Goal: Task Accomplishment & Management: Use online tool/utility

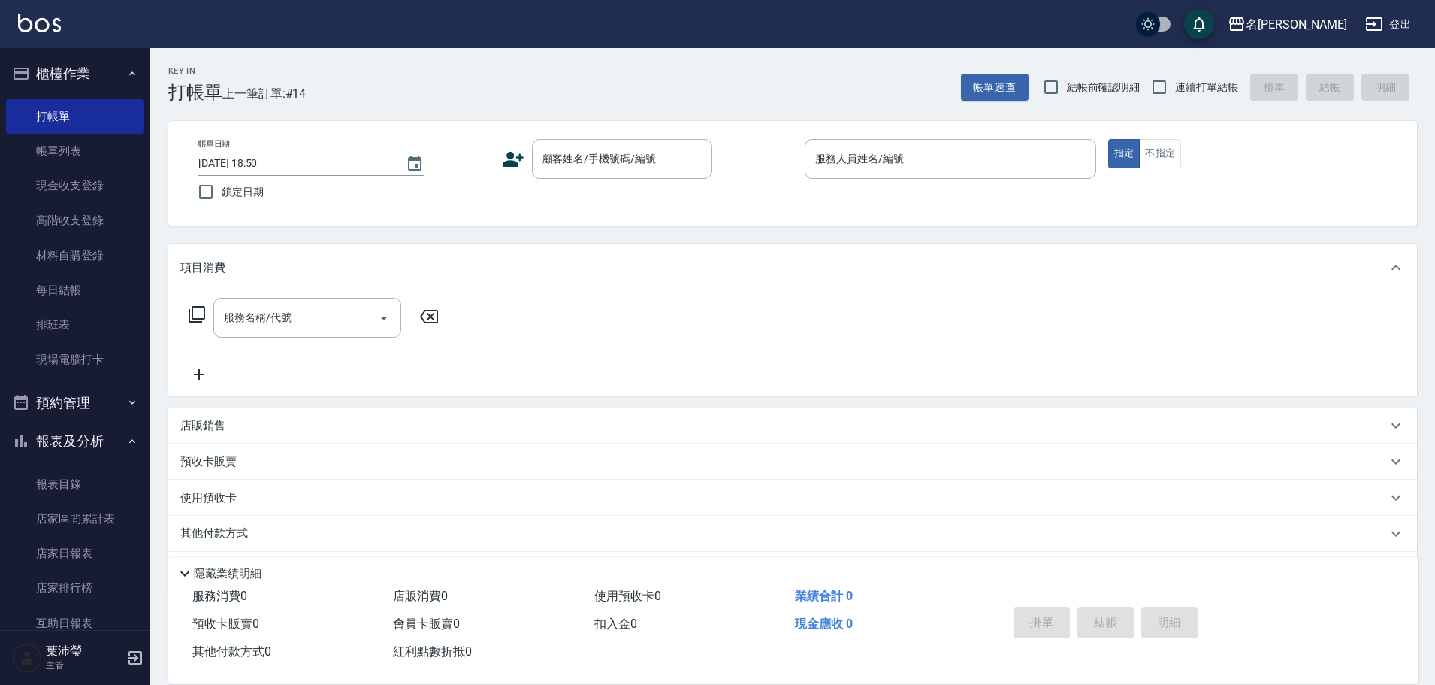
drag, startPoint x: 1395, startPoint y: 32, endPoint x: 1442, endPoint y: -91, distance: 131.3
click at [1434, 0] on html "名留龍江 登出 櫃檯作業 打帳單 帳單列表 現金收支登錄 高階收支登錄 材料自購登錄 每日結帳 排班表 現場電腦打卡 預約管理 預約管理 單日預約紀錄 單週預…" at bounding box center [717, 366] width 1435 height 732
click at [662, 167] on input "顧客姓名/手機號碼/編號" at bounding box center [611, 159] width 144 height 26
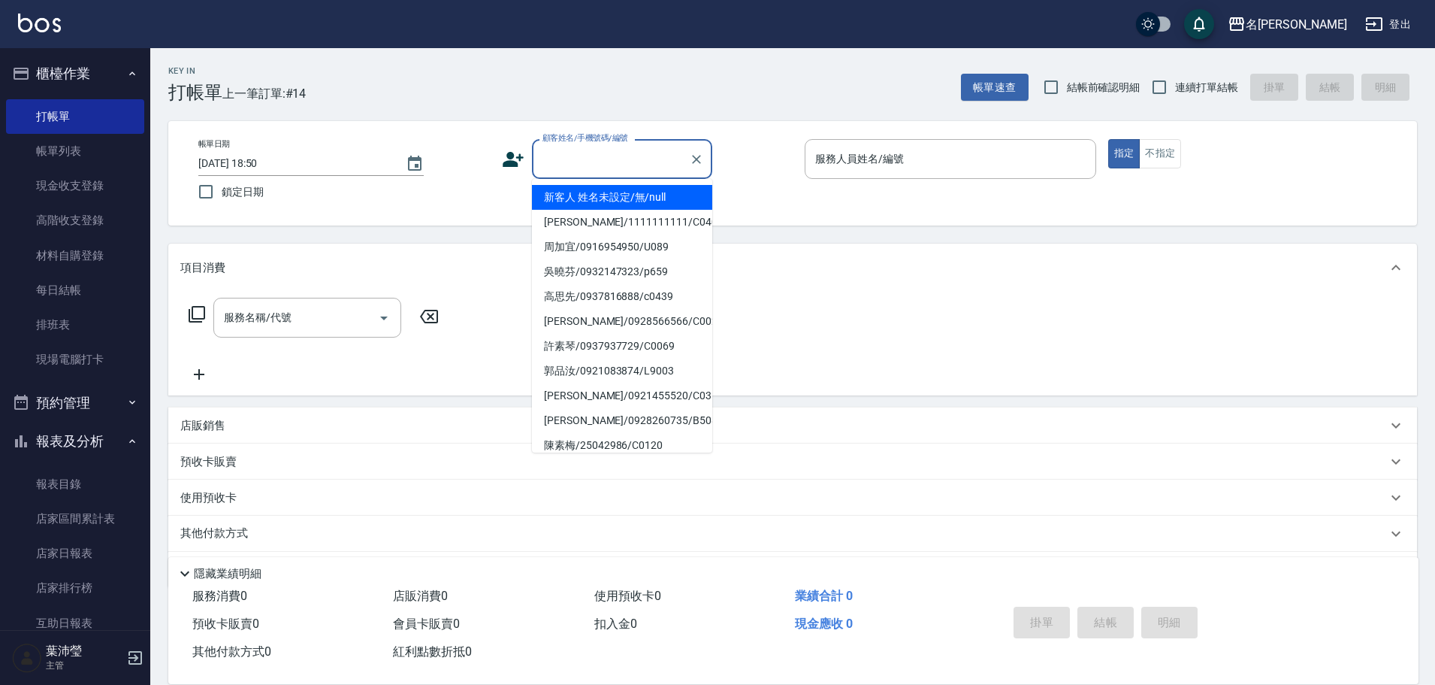
click at [624, 196] on li "新客人 姓名未設定/無/null" at bounding box center [622, 197] width 180 height 25
type input "新客人 姓名未設定/無/null"
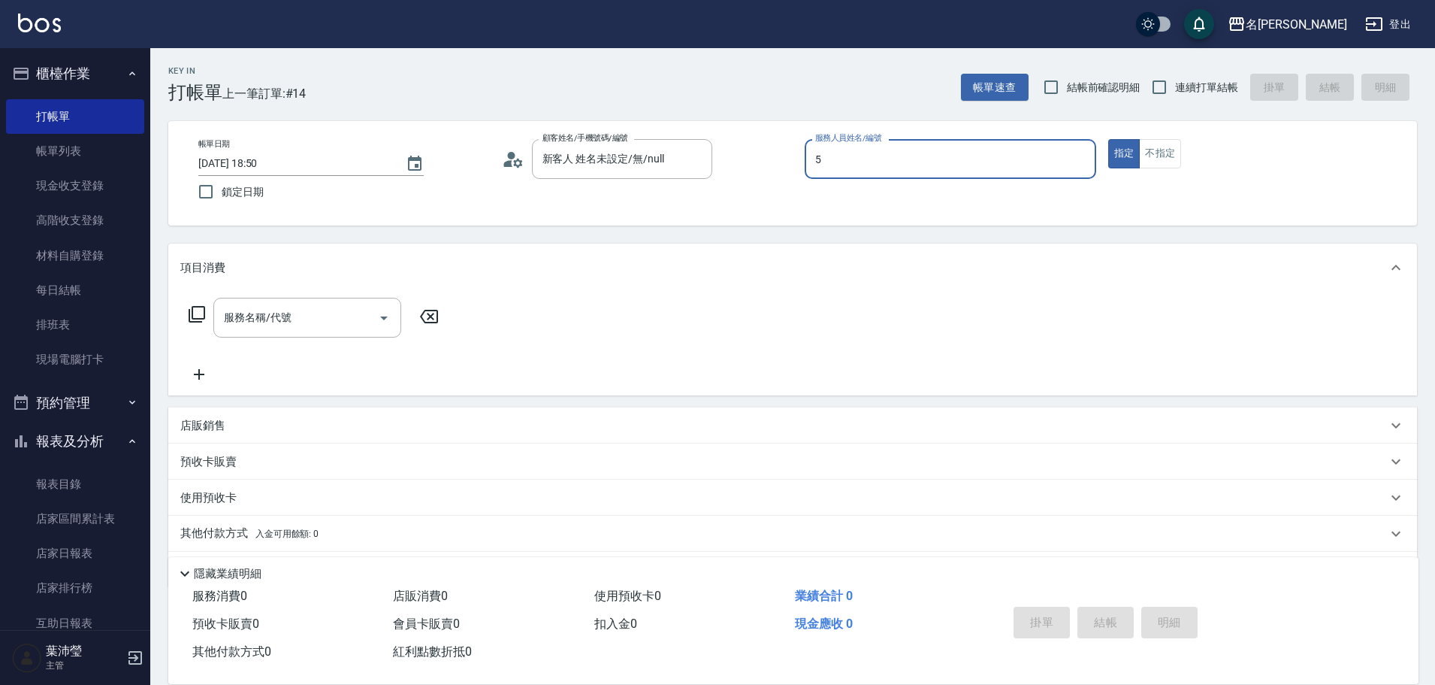
type input "Bella-5"
type button "true"
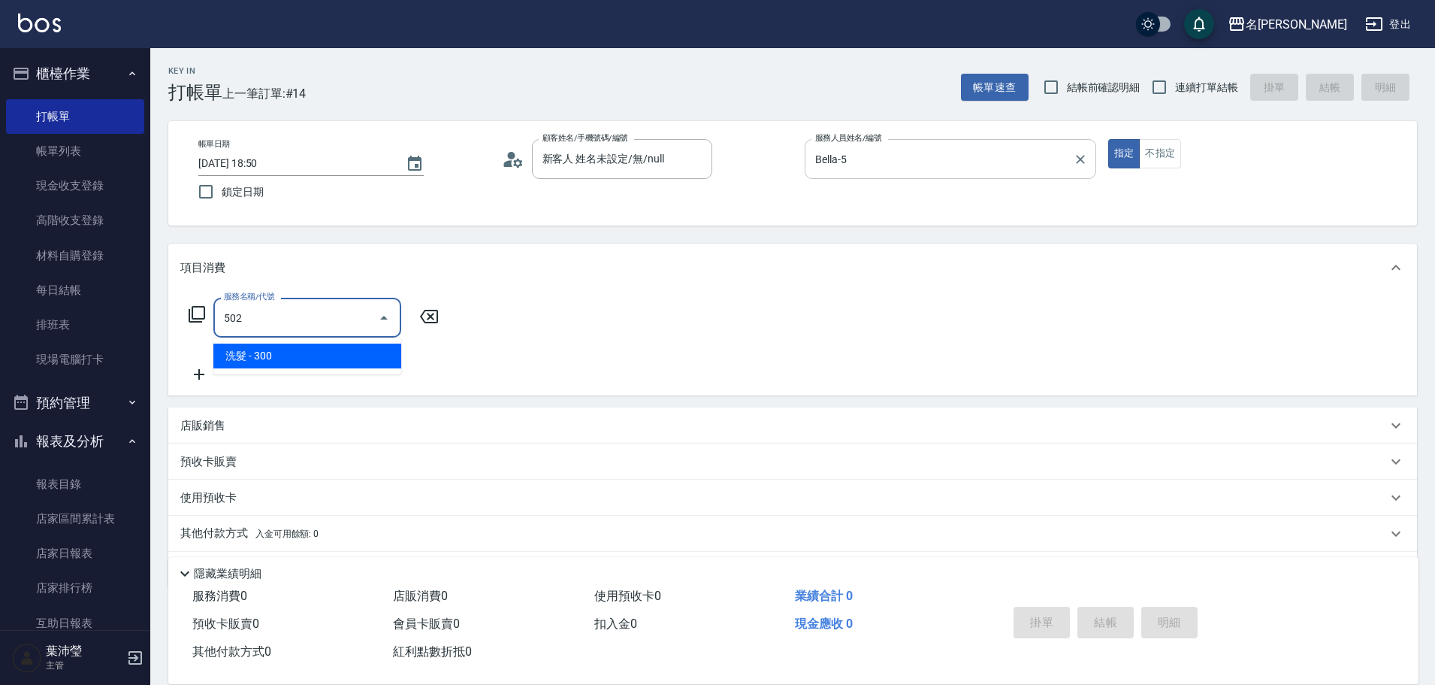
type input "洗髮(502)"
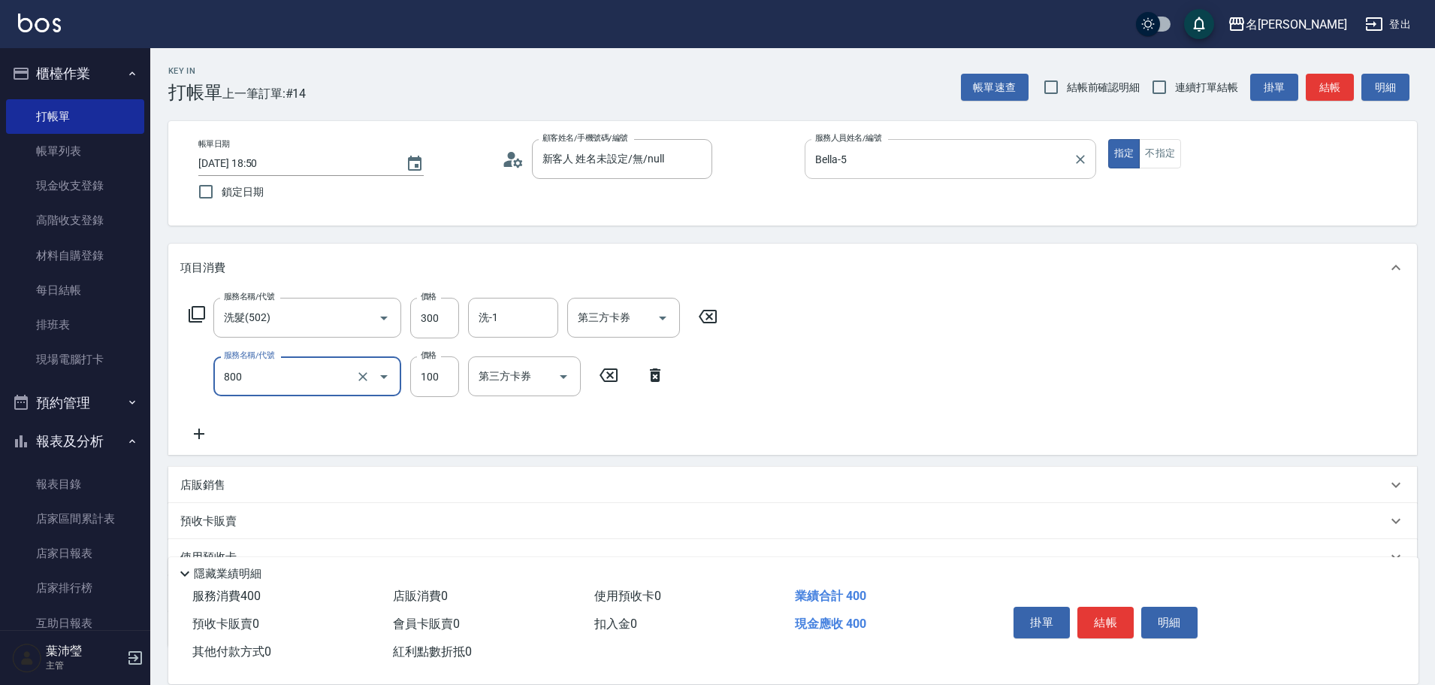
type input "快速修護(800)"
click at [1159, 155] on button "不指定" at bounding box center [1160, 153] width 42 height 29
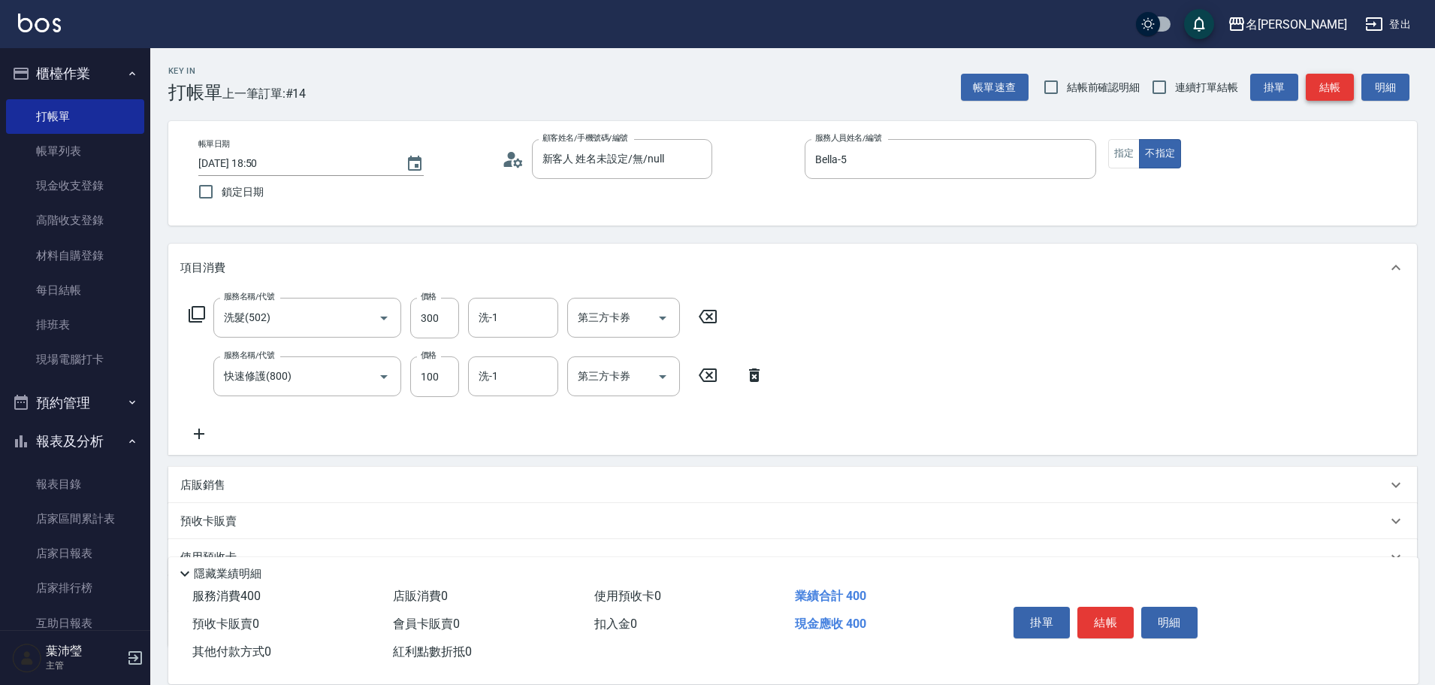
click at [1344, 87] on button "結帳" at bounding box center [1330, 88] width 48 height 28
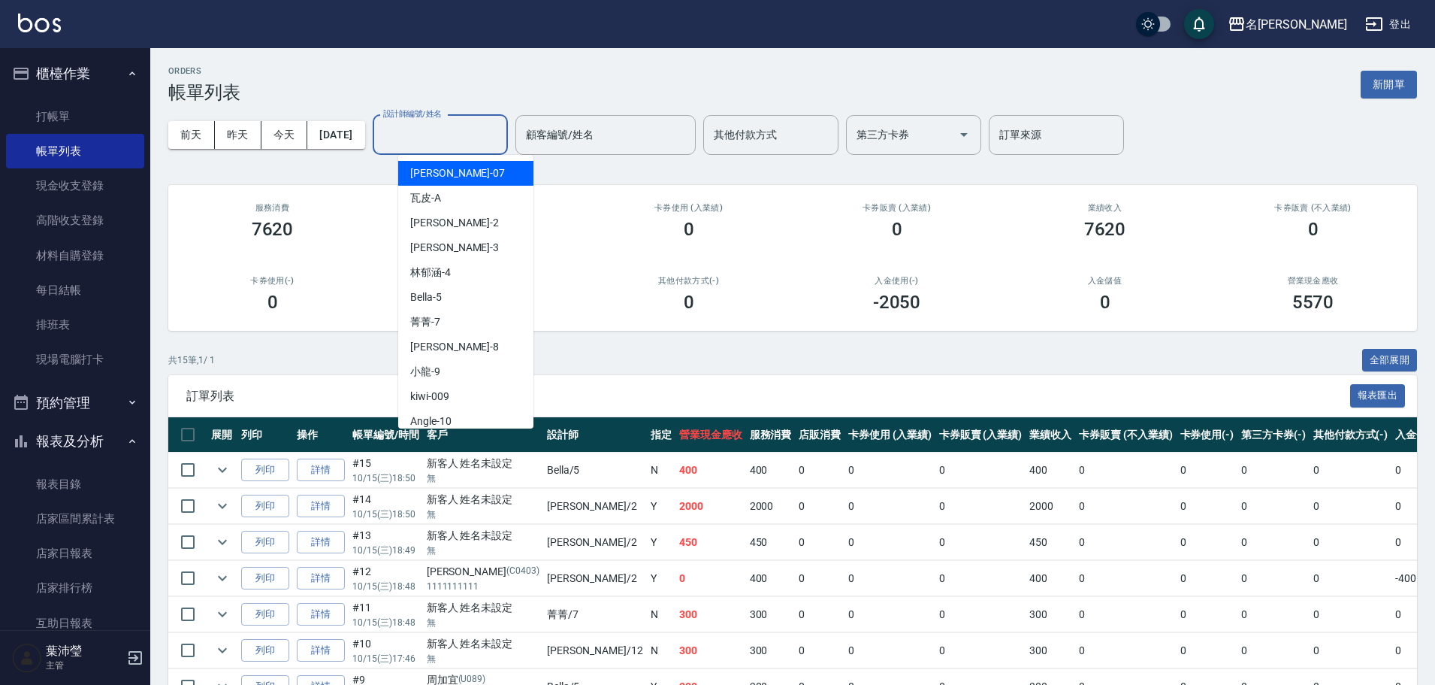
drag, startPoint x: 427, startPoint y: 139, endPoint x: 469, endPoint y: 201, distance: 75.2
click at [428, 139] on input "設計師編號/姓名" at bounding box center [440, 135] width 122 height 26
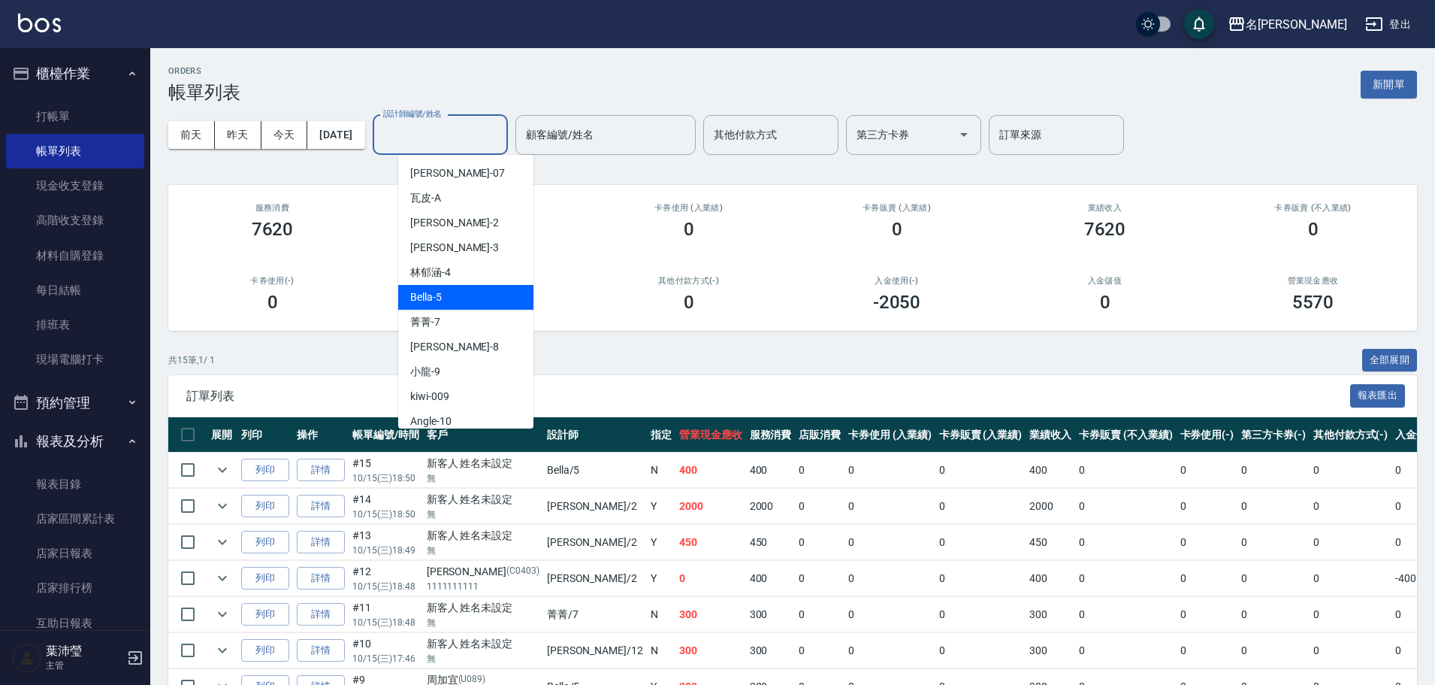
click at [495, 298] on div "Bella -5" at bounding box center [465, 297] width 135 height 25
type input "Bella-5"
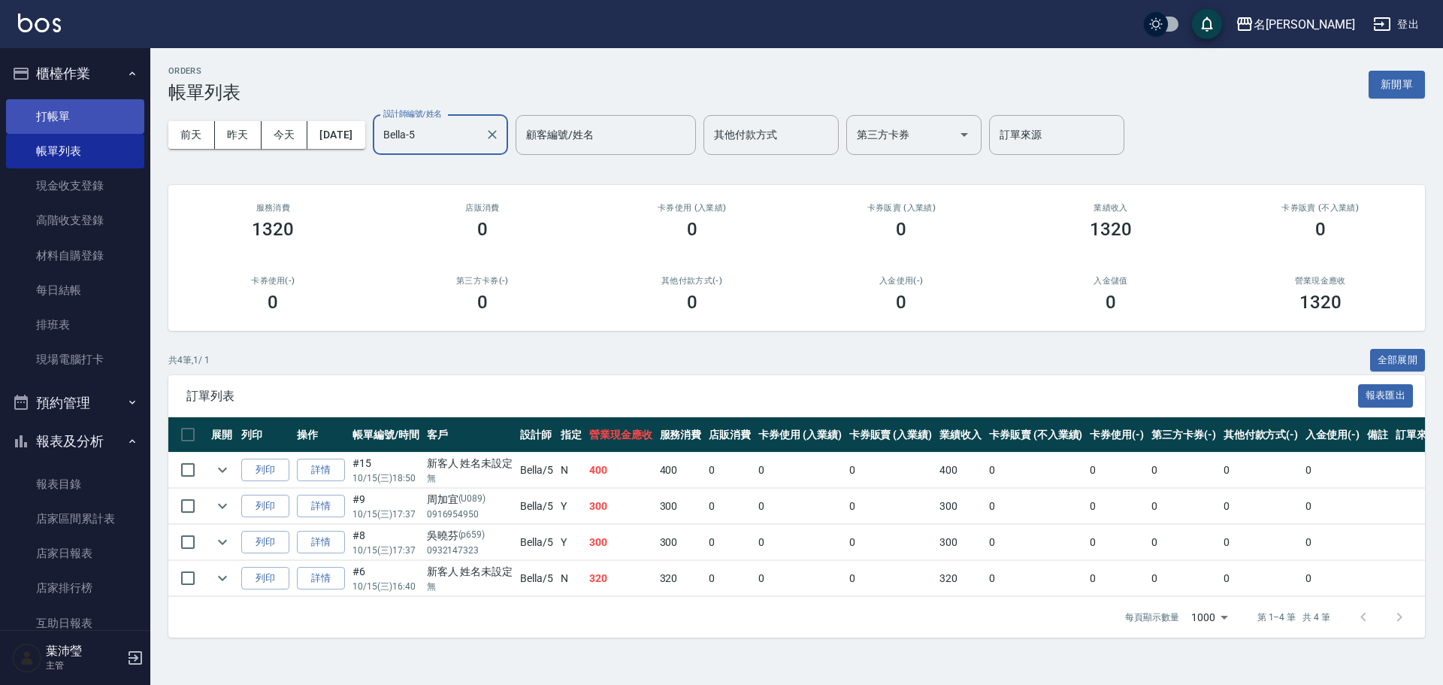
click at [105, 112] on link "打帳單" at bounding box center [75, 116] width 138 height 35
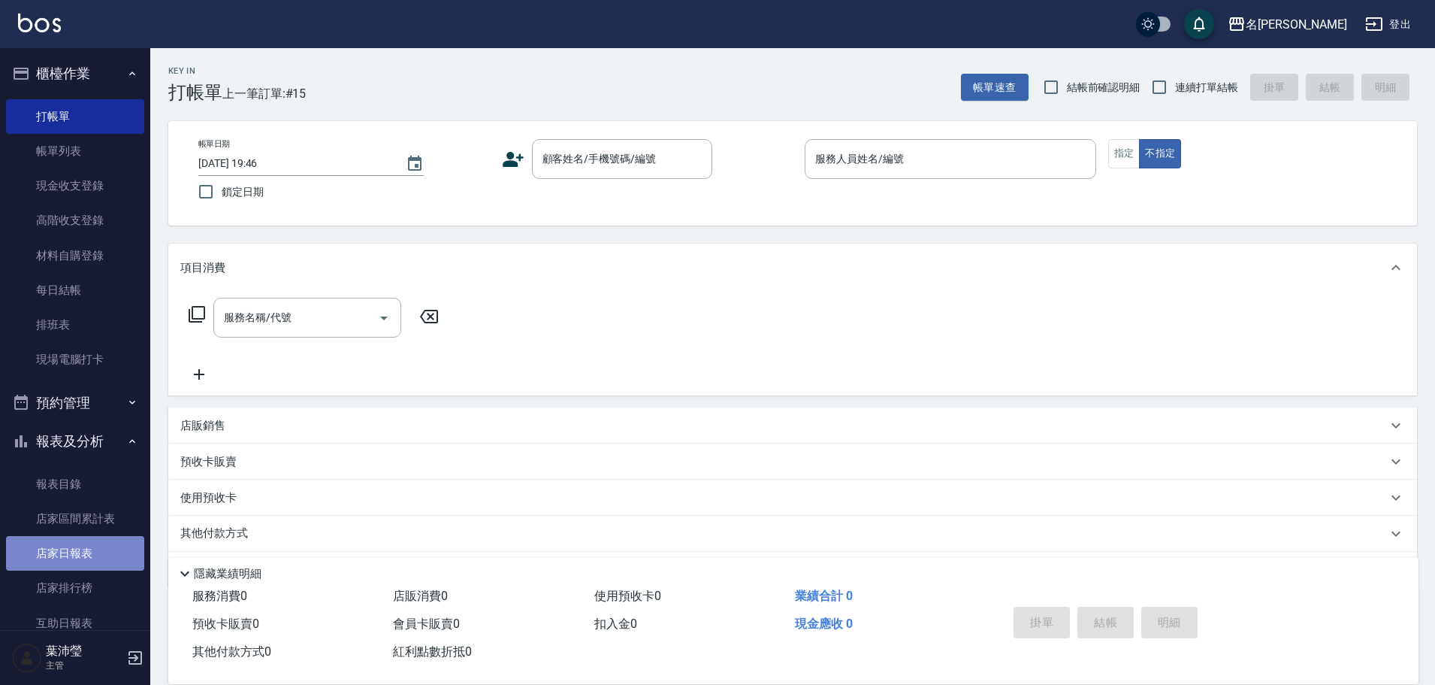
click at [96, 549] on link "店家日報表" at bounding box center [75, 553] width 138 height 35
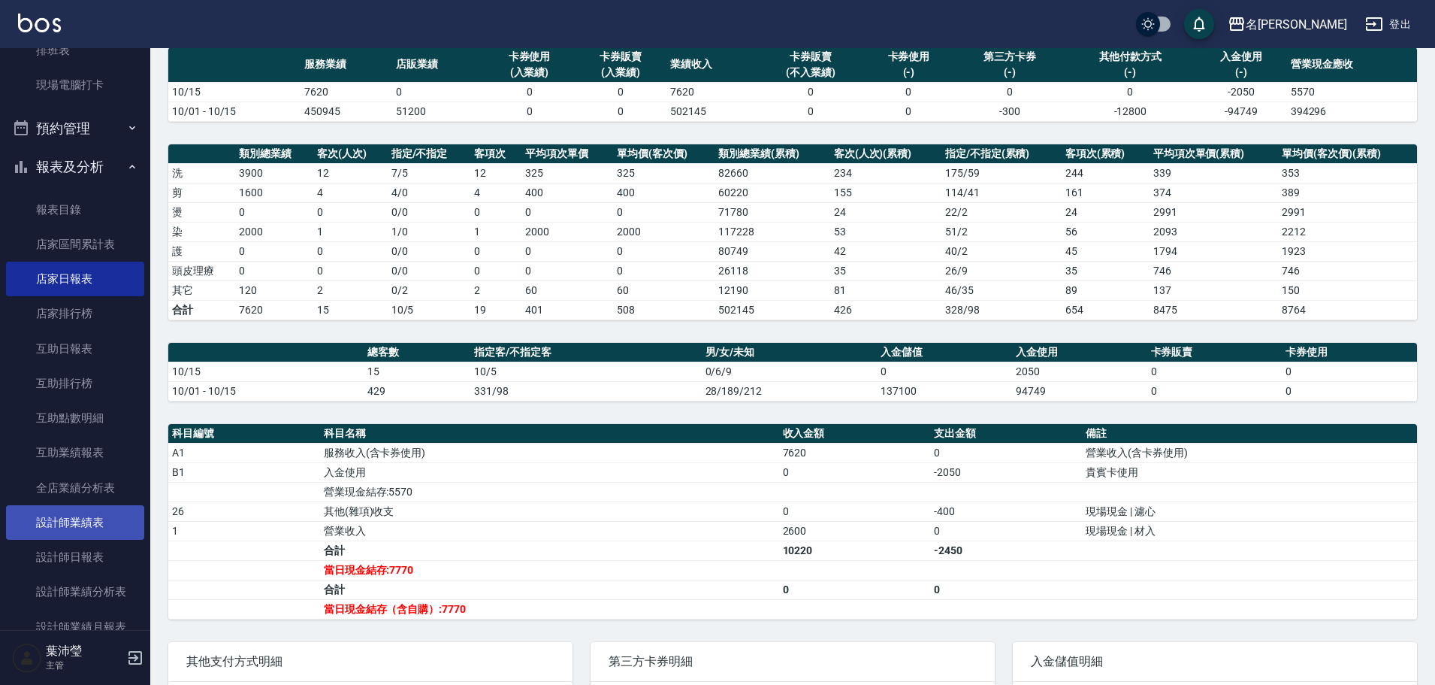
scroll to position [301, 0]
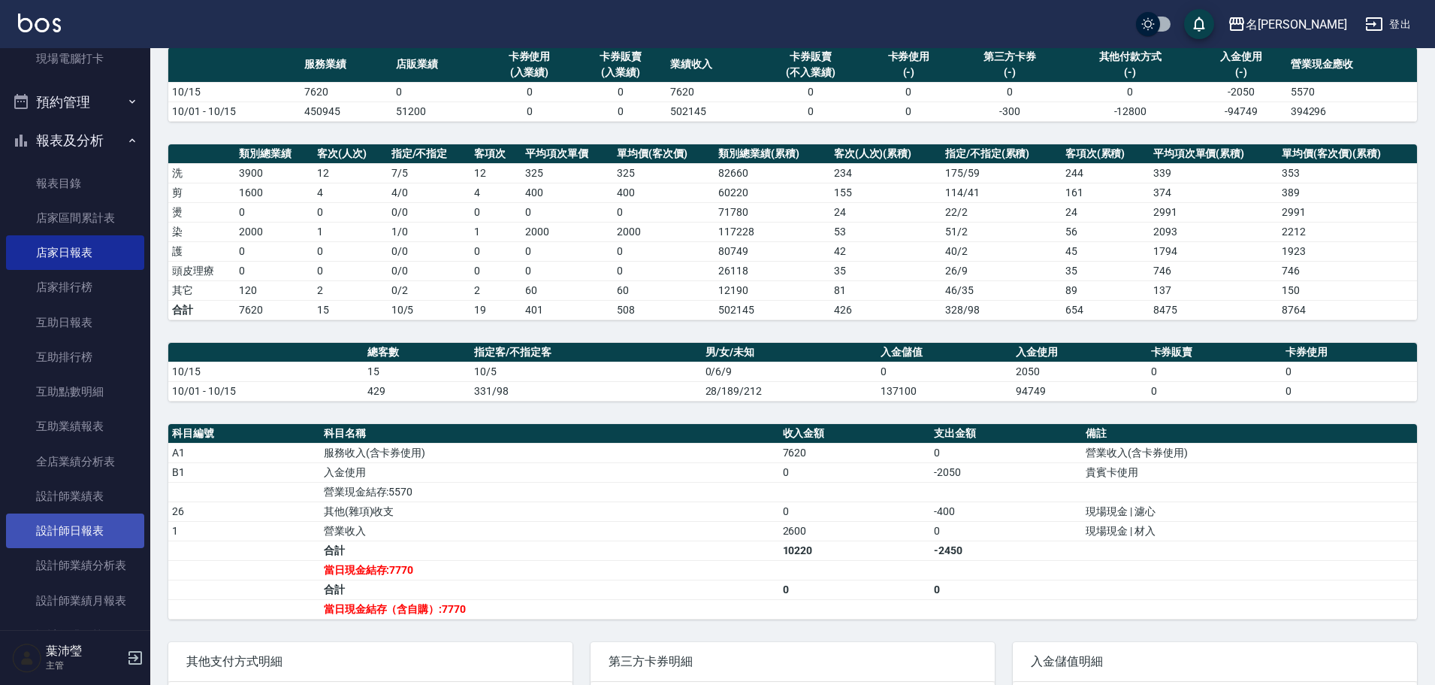
click at [91, 531] on link "設計師日報表" at bounding box center [75, 530] width 138 height 35
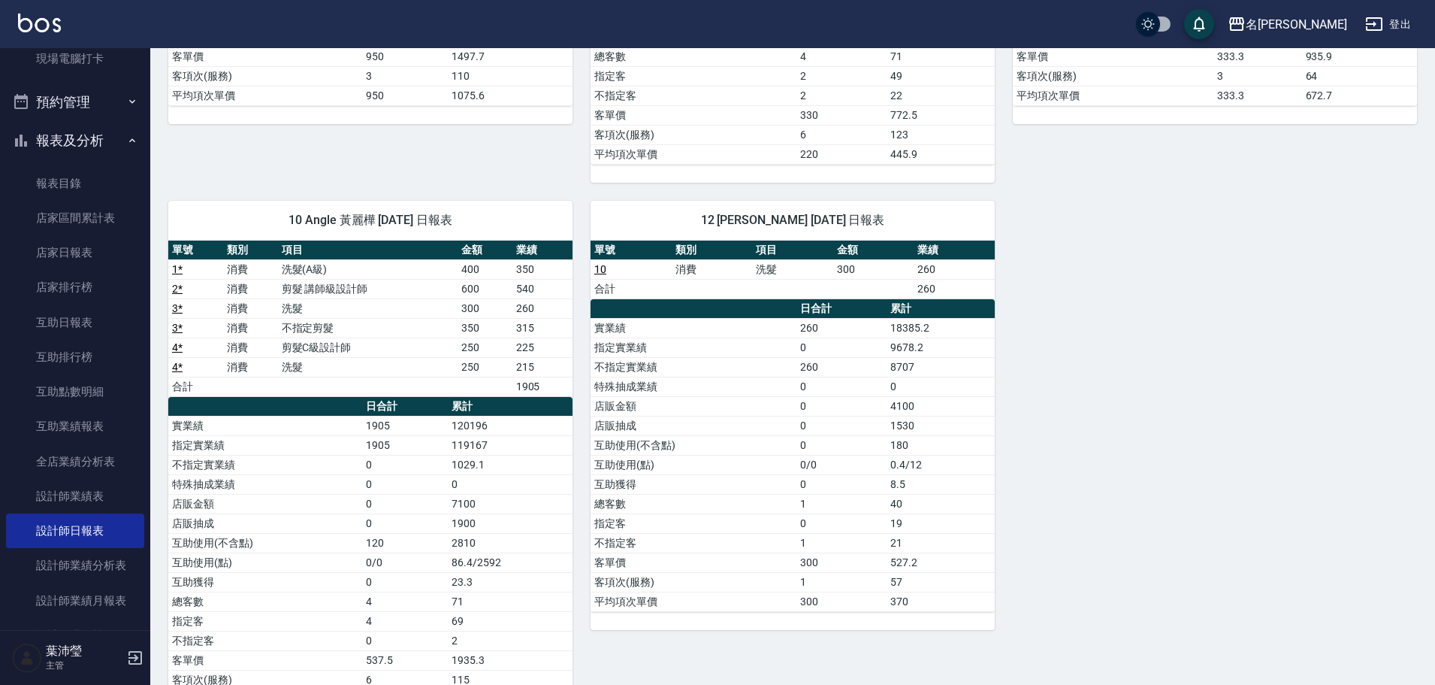
scroll to position [572, 0]
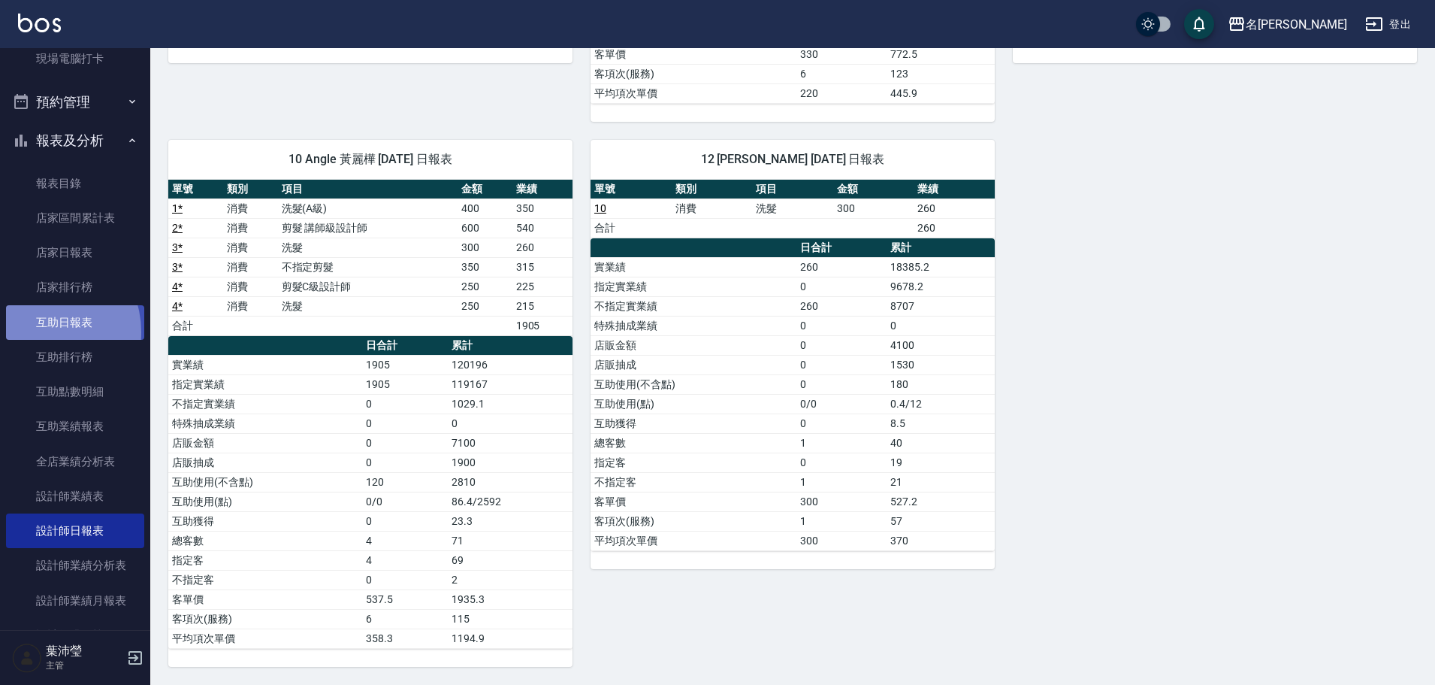
click at [41, 331] on link "互助日報表" at bounding box center [75, 322] width 138 height 35
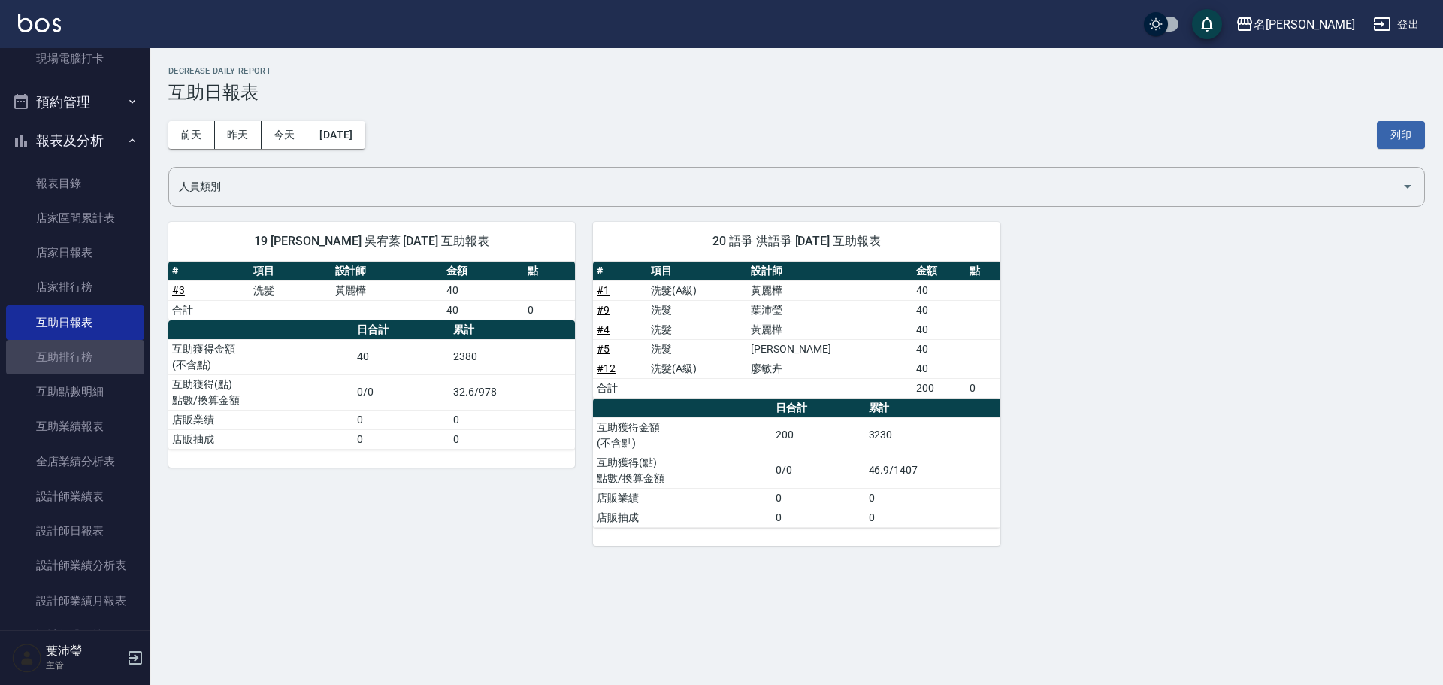
drag, startPoint x: 85, startPoint y: 343, endPoint x: 280, endPoint y: 378, distance: 198.5
click at [83, 341] on link "互助排行榜" at bounding box center [75, 357] width 138 height 35
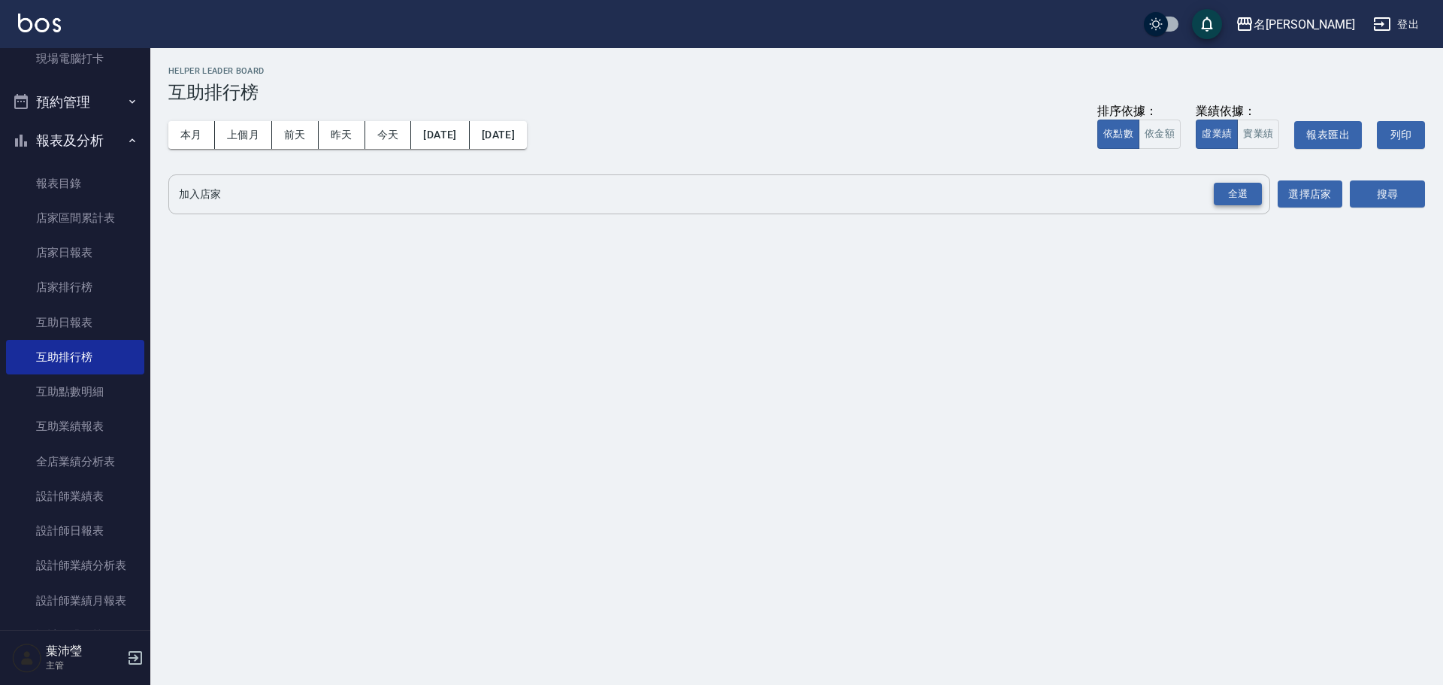
drag, startPoint x: 1237, startPoint y: 194, endPoint x: 1269, endPoint y: 138, distance: 64.3
click at [1238, 193] on div "全選" at bounding box center [1238, 194] width 48 height 23
click at [1256, 135] on button "實業績" at bounding box center [1258, 133] width 42 height 29
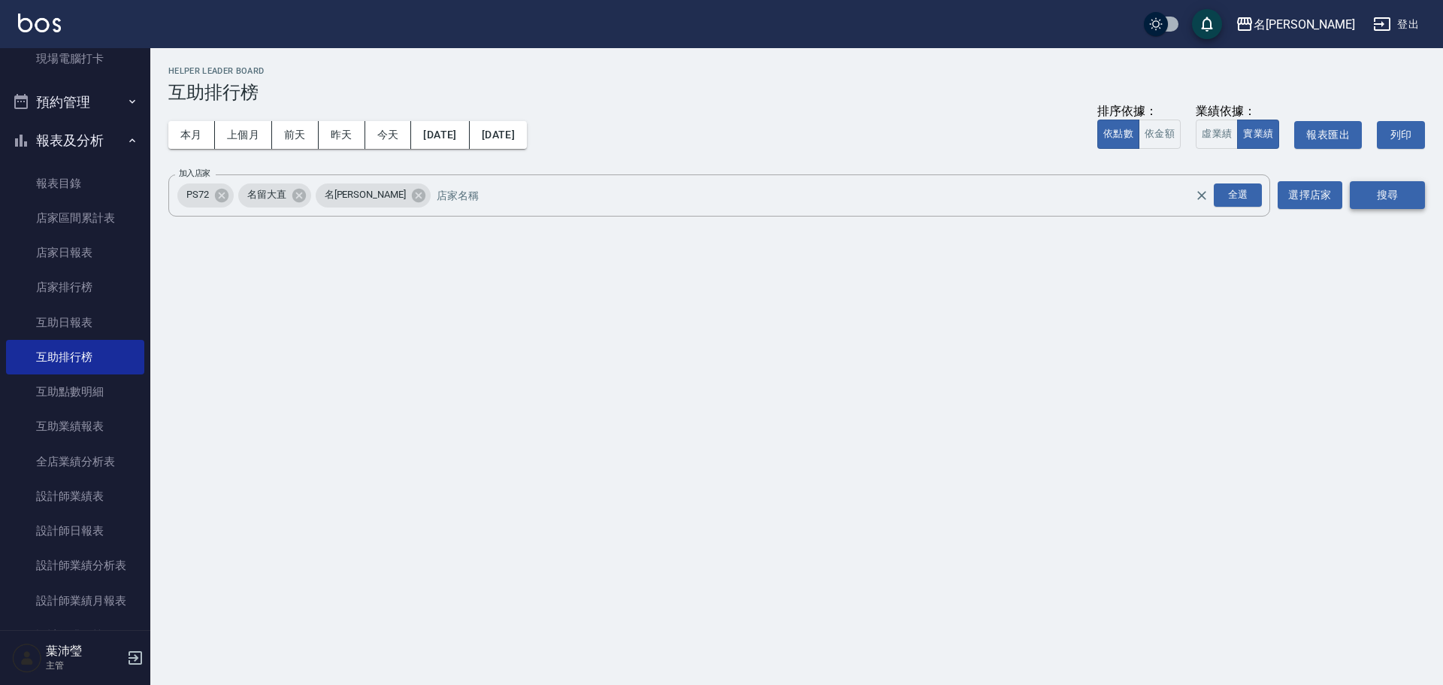
click at [1389, 191] on button "搜尋" at bounding box center [1387, 195] width 75 height 28
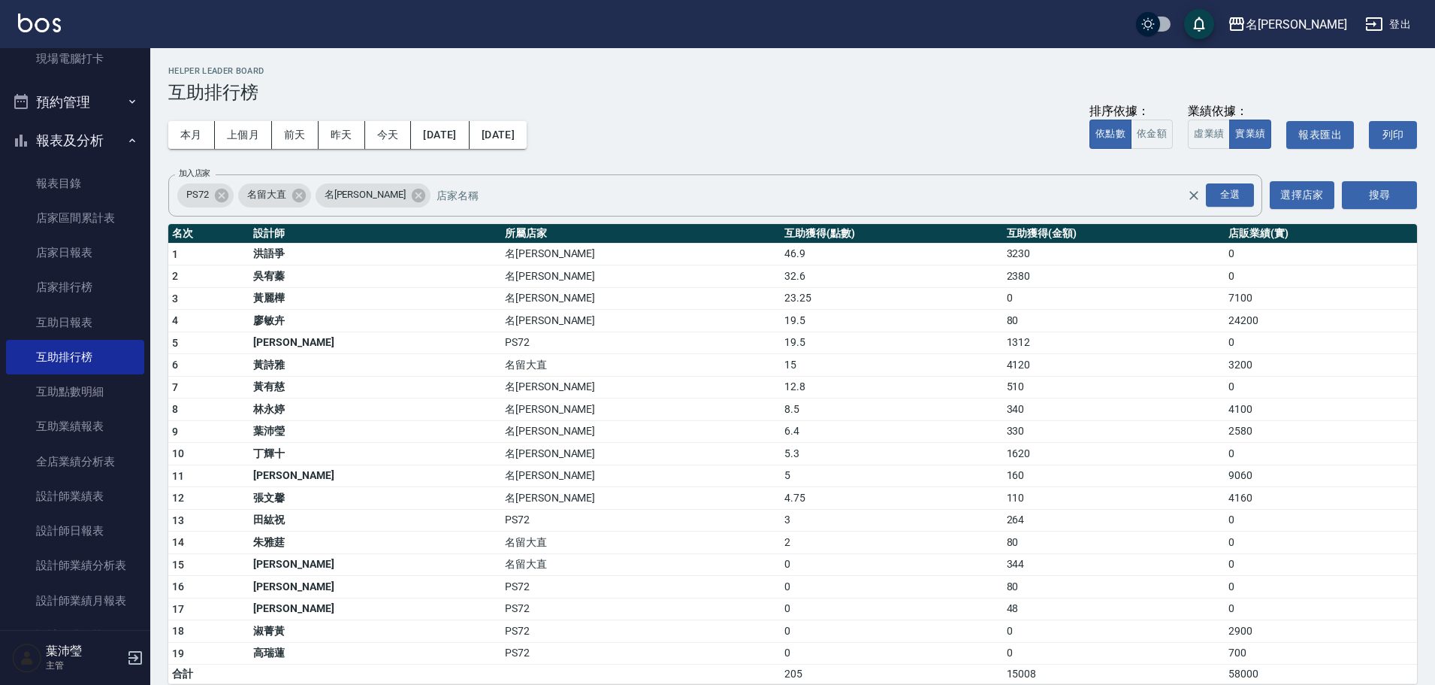
scroll to position [225, 0]
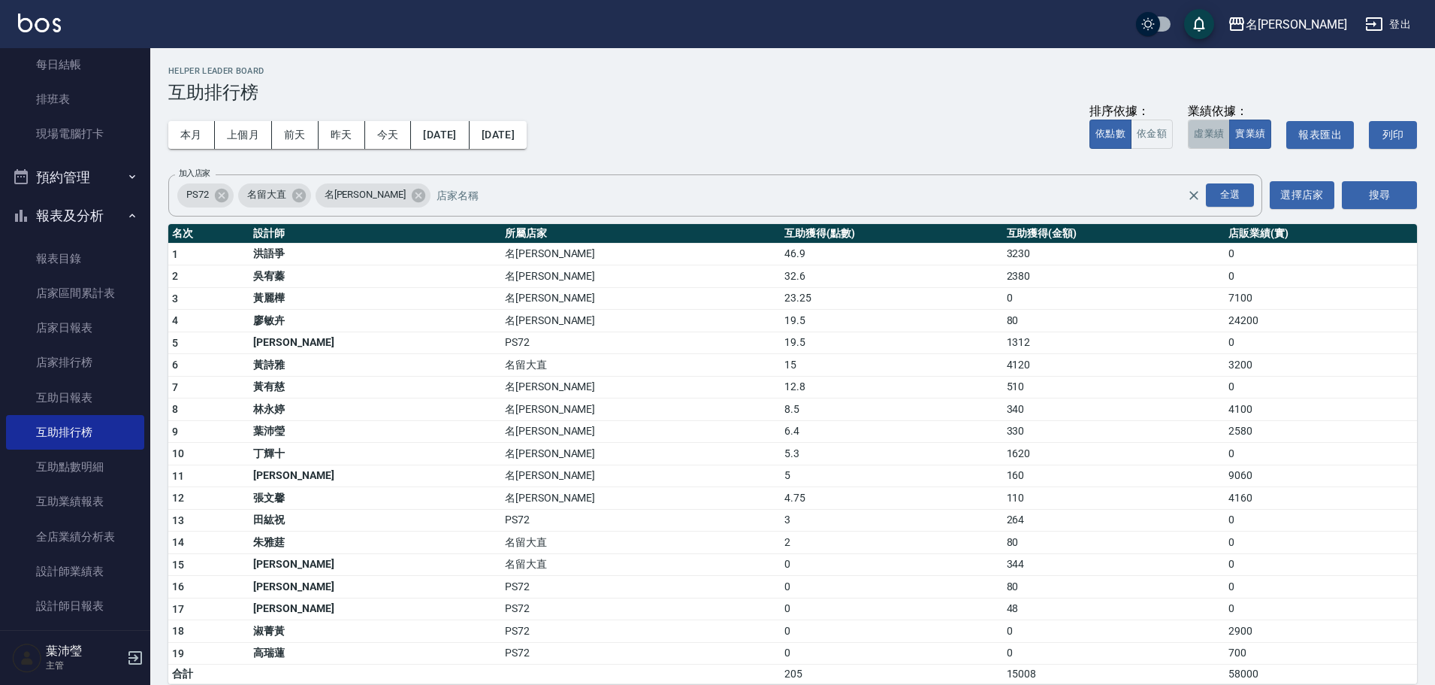
click at [1217, 132] on button "虛業績" at bounding box center [1209, 133] width 42 height 29
click at [42, 255] on link "報表目錄" at bounding box center [75, 258] width 138 height 35
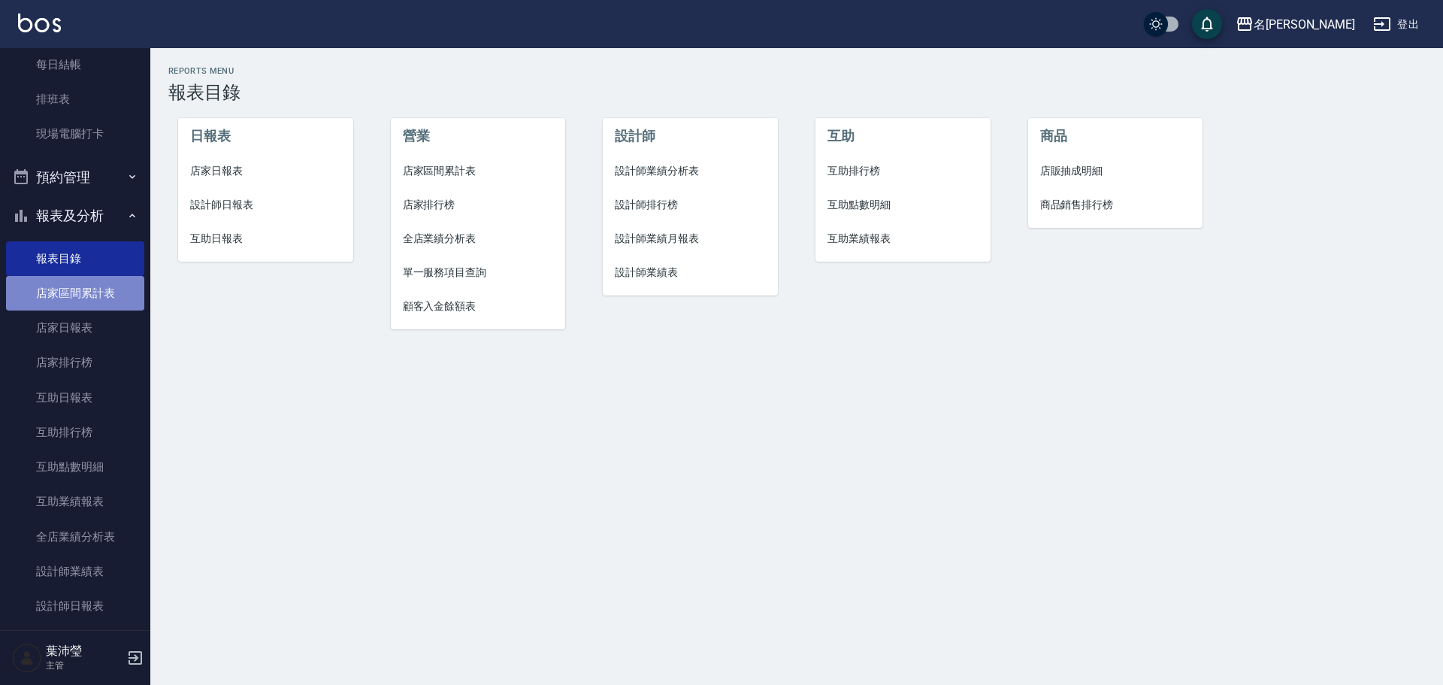
click at [92, 295] on link "店家區間累計表" at bounding box center [75, 293] width 138 height 35
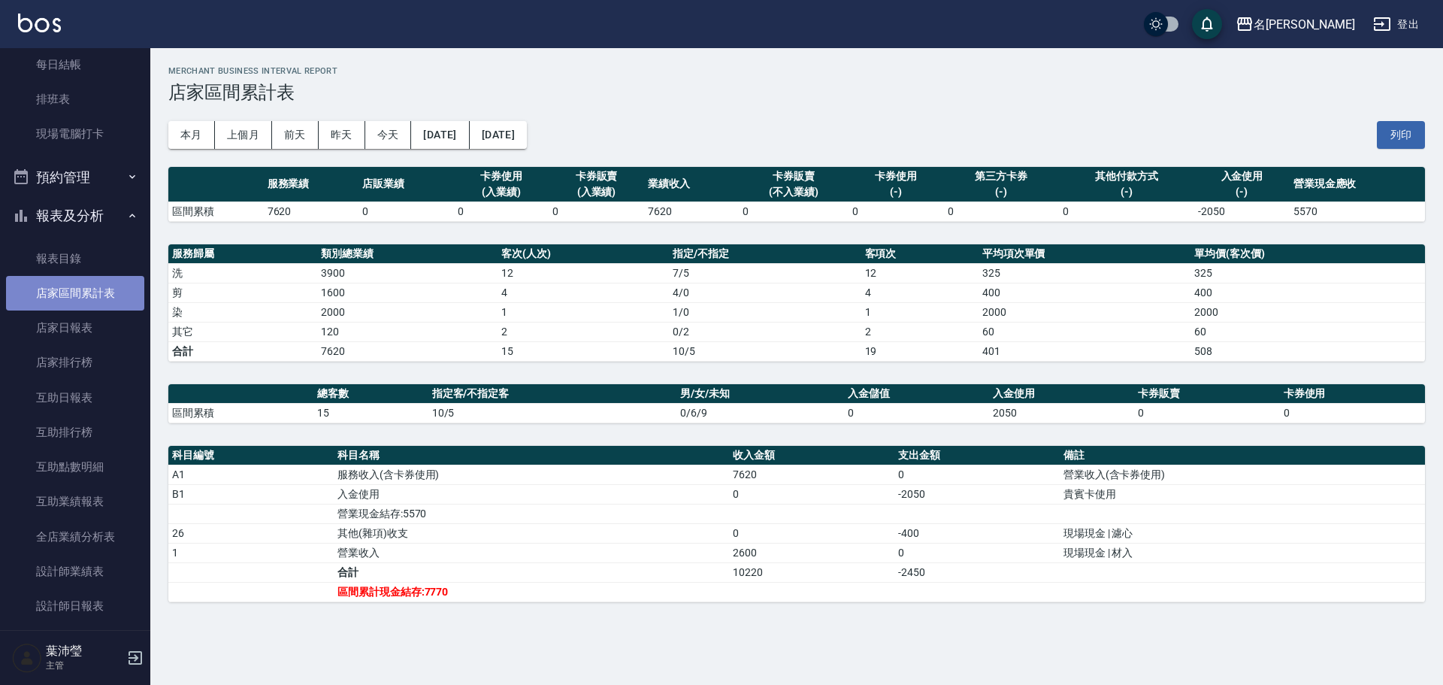
click at [92, 308] on link "店家區間累計表" at bounding box center [75, 293] width 138 height 35
click at [82, 57] on link "每日結帳" at bounding box center [75, 64] width 138 height 35
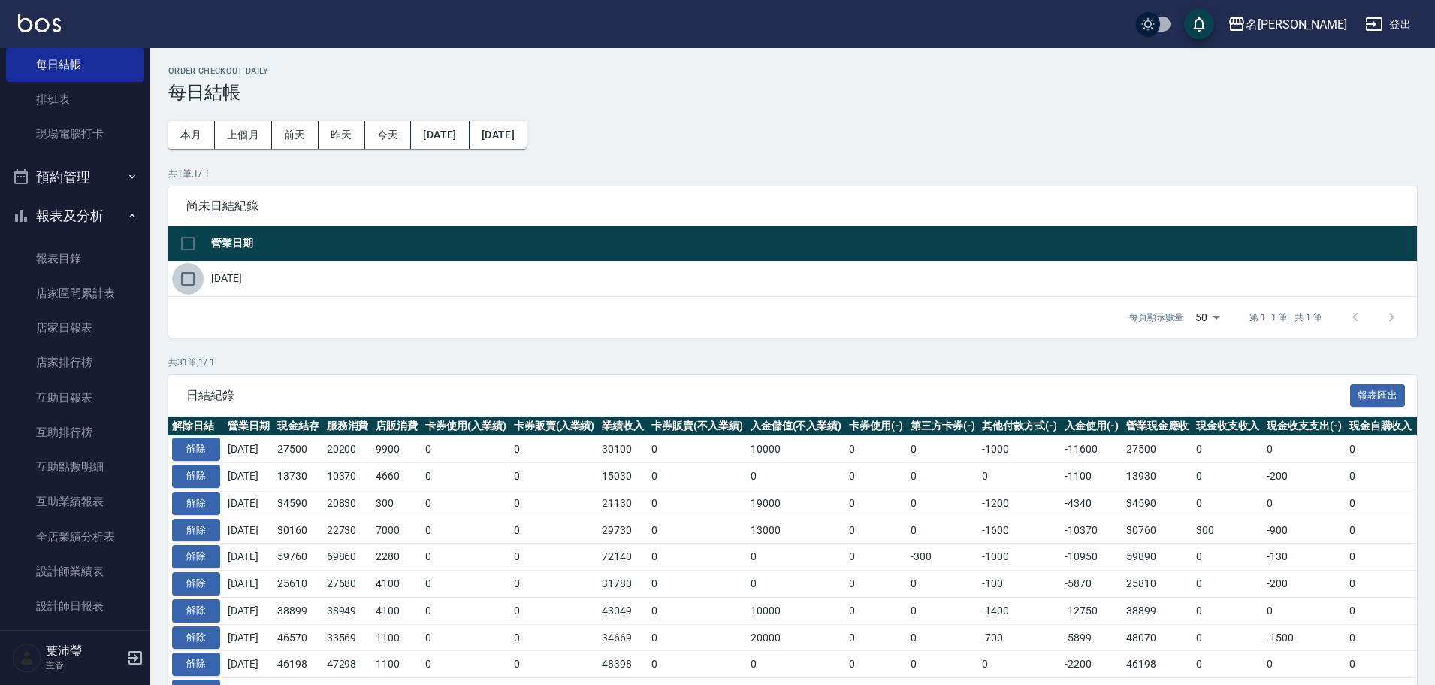
click at [184, 273] on input "checkbox" at bounding box center [188, 279] width 32 height 32
checkbox input "true"
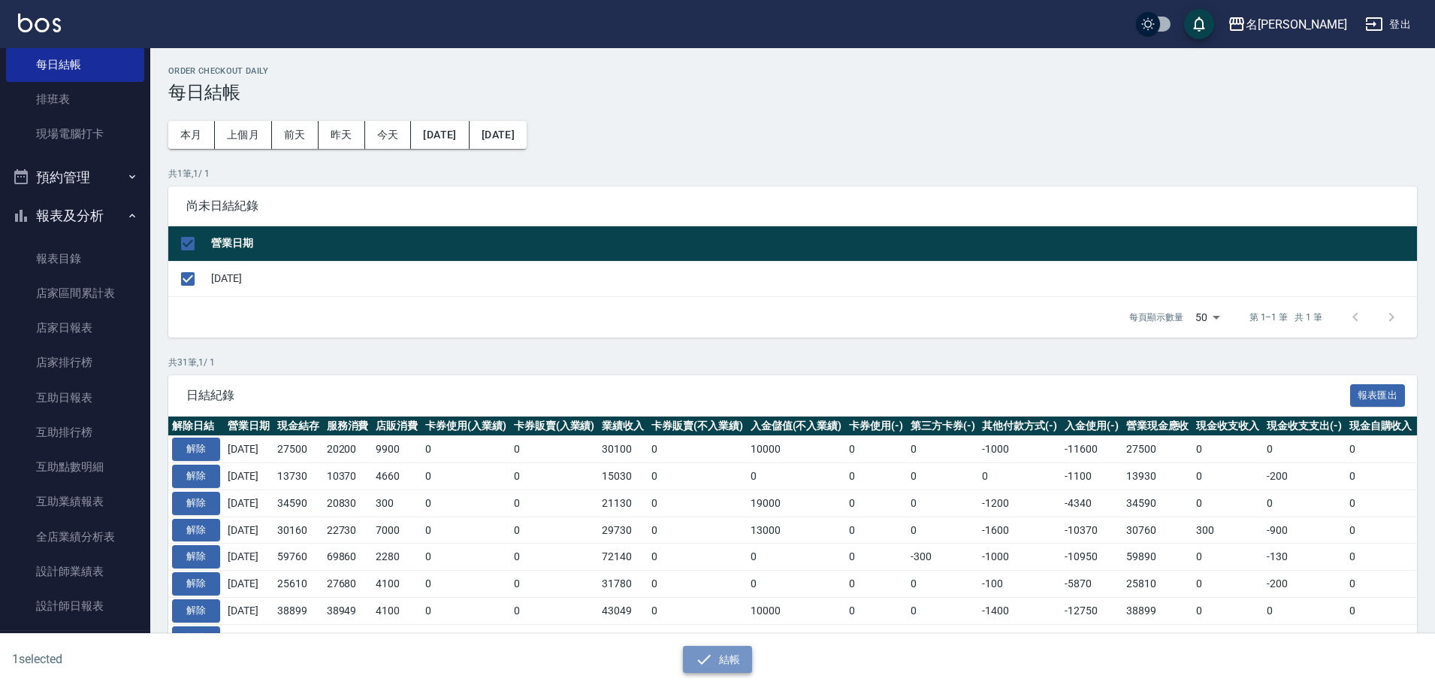
click at [689, 664] on button "結帳" at bounding box center [718, 659] width 70 height 28
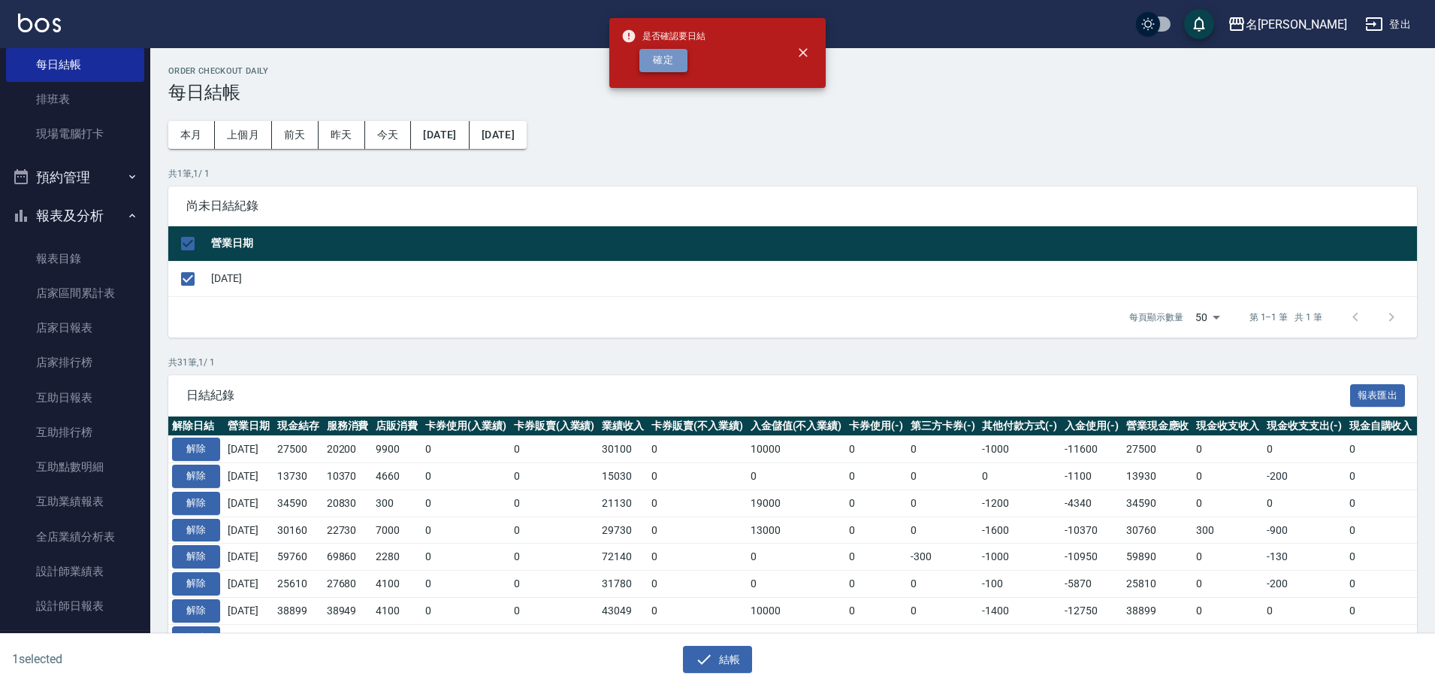
click at [643, 65] on button "確定" at bounding box center [663, 60] width 48 height 23
checkbox input "false"
